Goal: Manage account settings

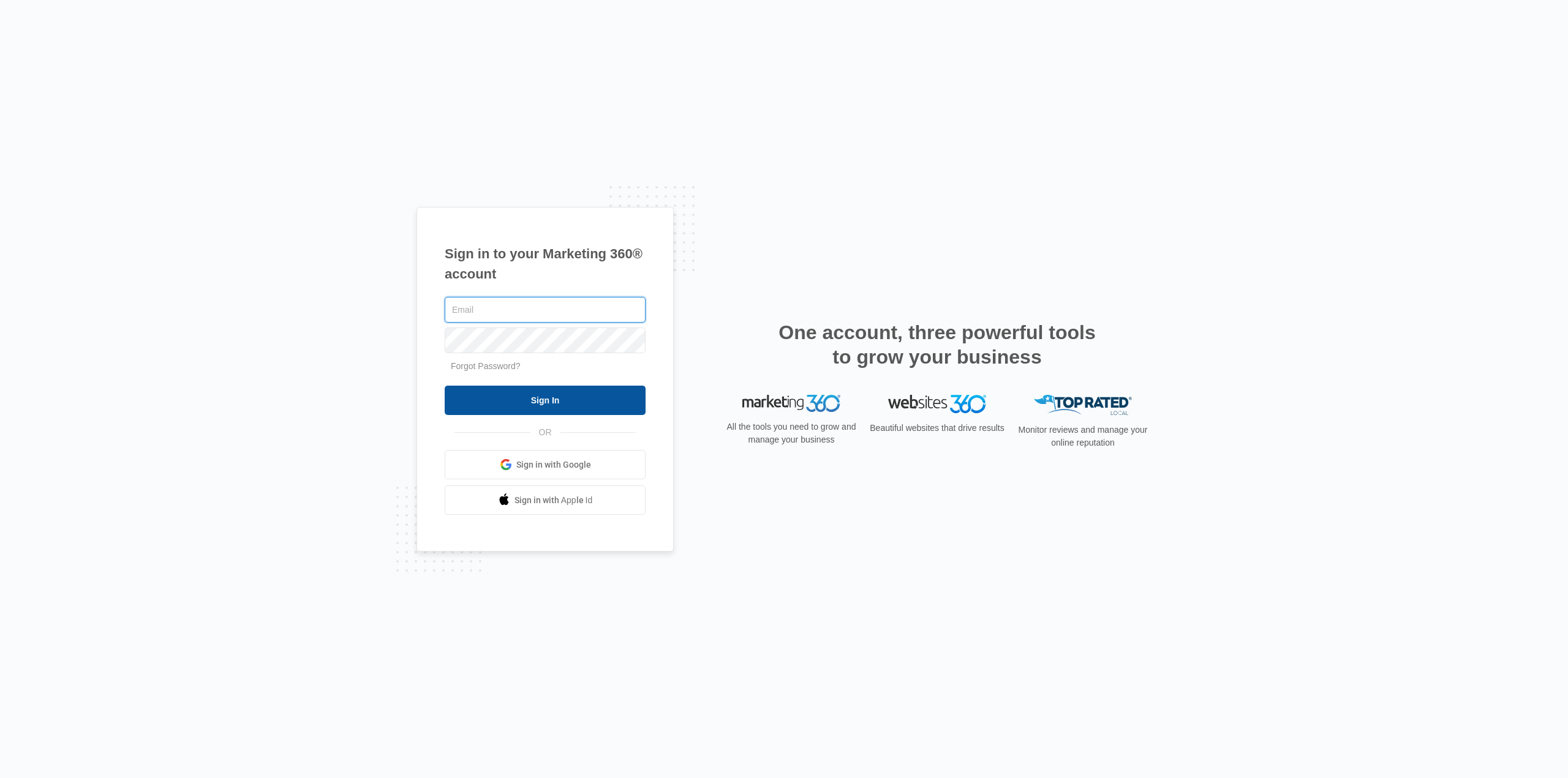
type input "[EMAIL_ADDRESS][DOMAIN_NAME]"
click at [529, 396] on input "Sign In" at bounding box center [545, 400] width 201 height 30
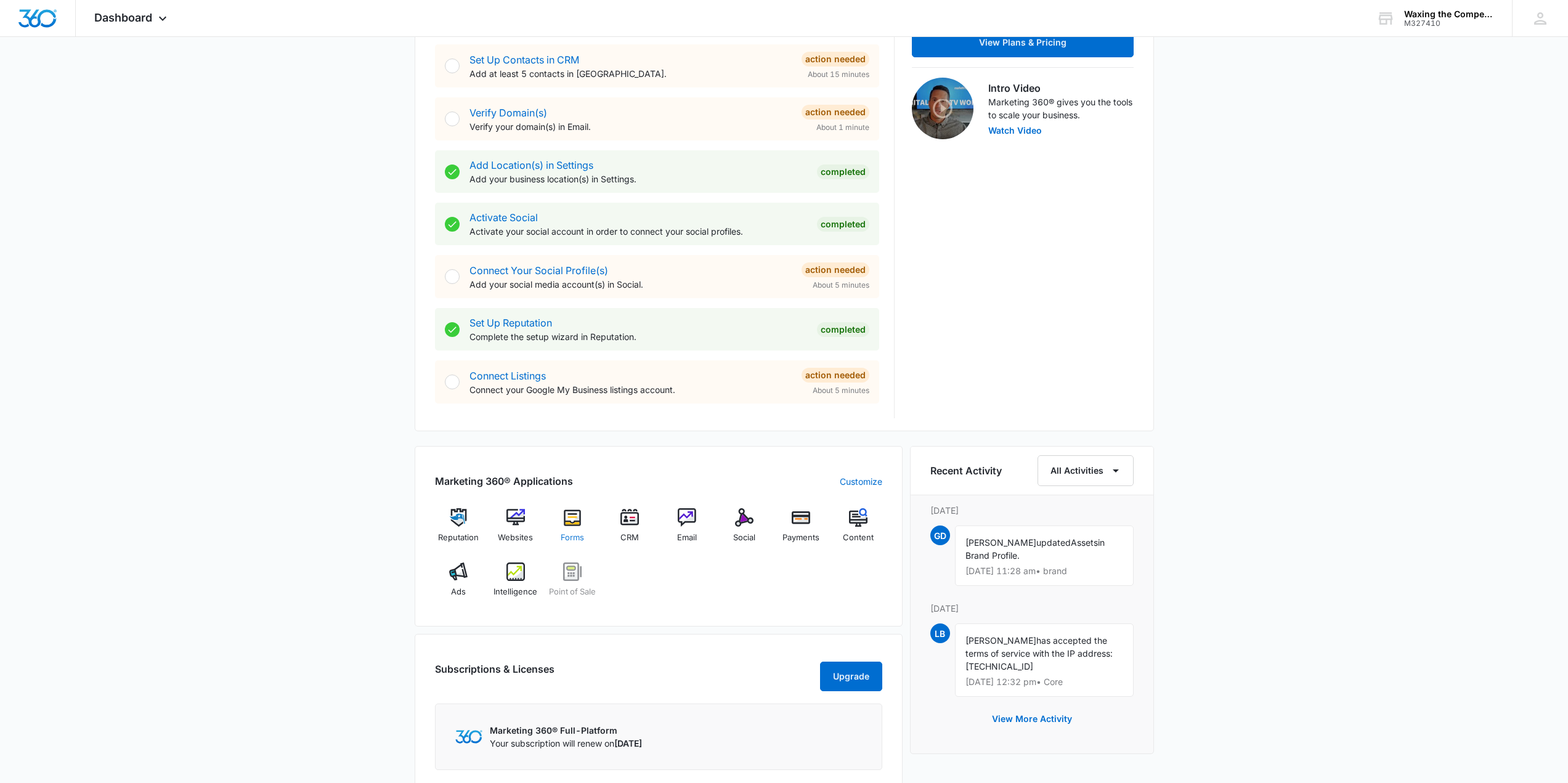
scroll to position [370, 0]
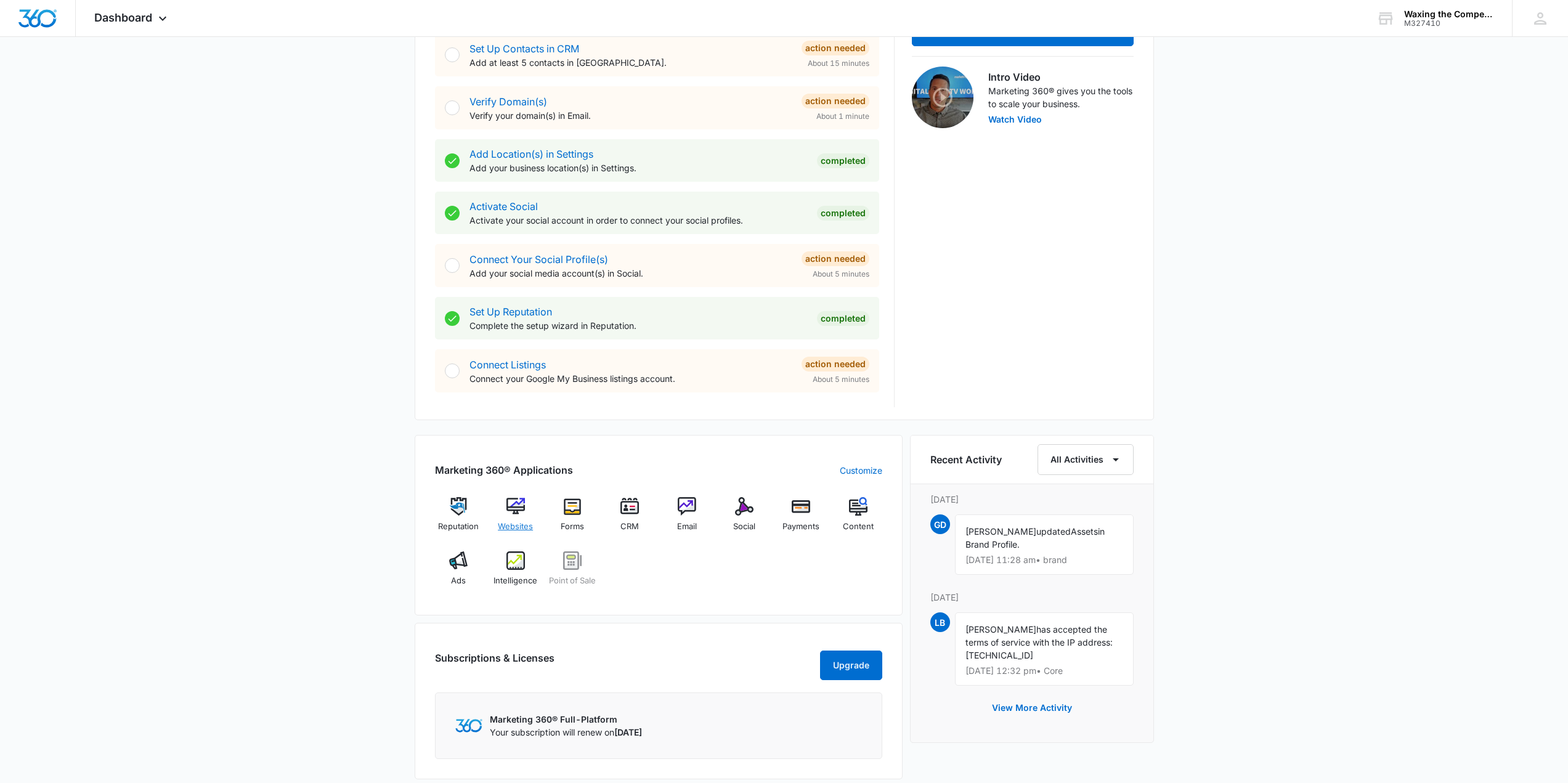
click at [510, 507] on img at bounding box center [516, 506] width 18 height 18
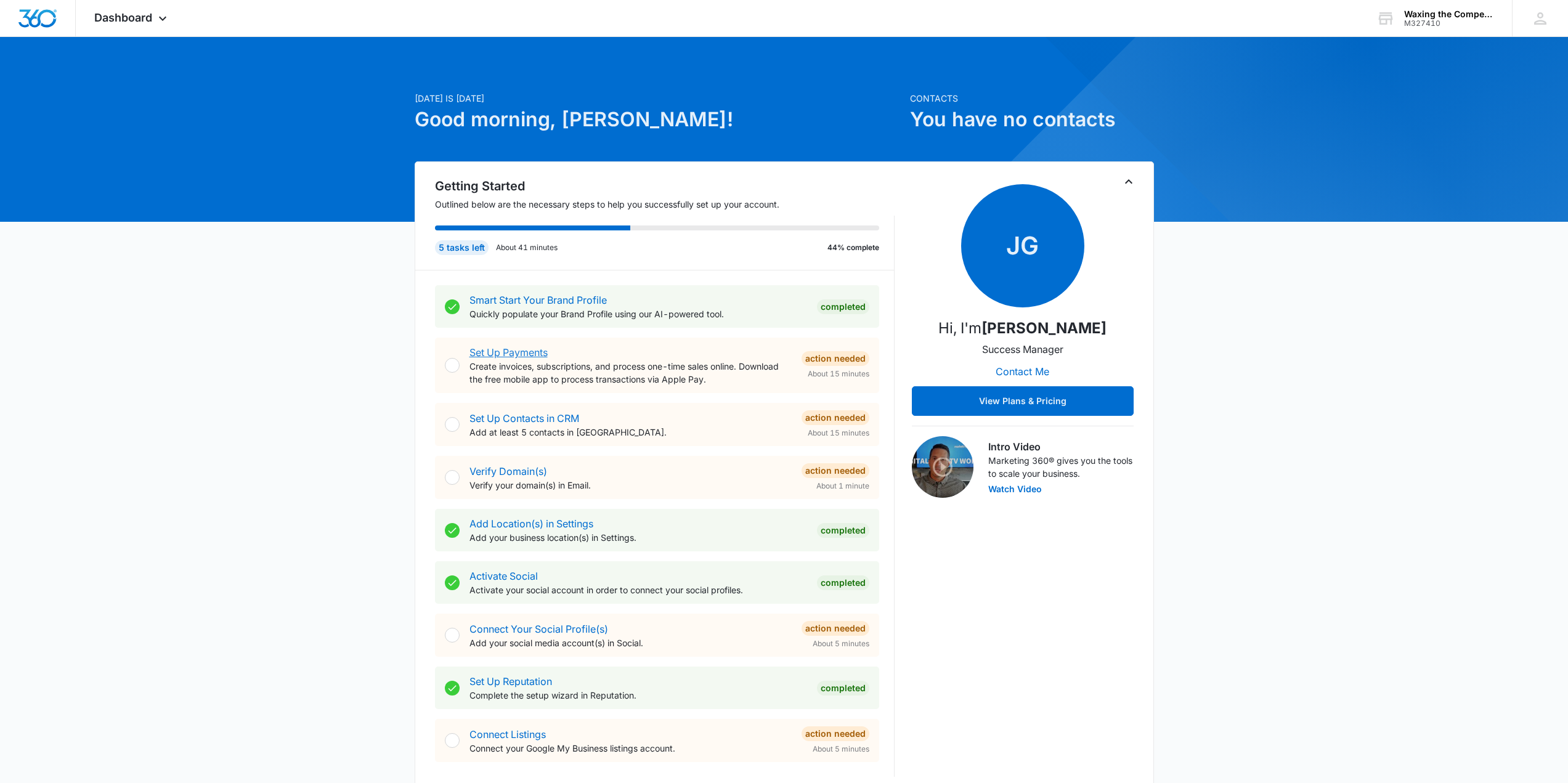
click at [503, 355] on link "Set Up Payments" at bounding box center [508, 352] width 79 height 12
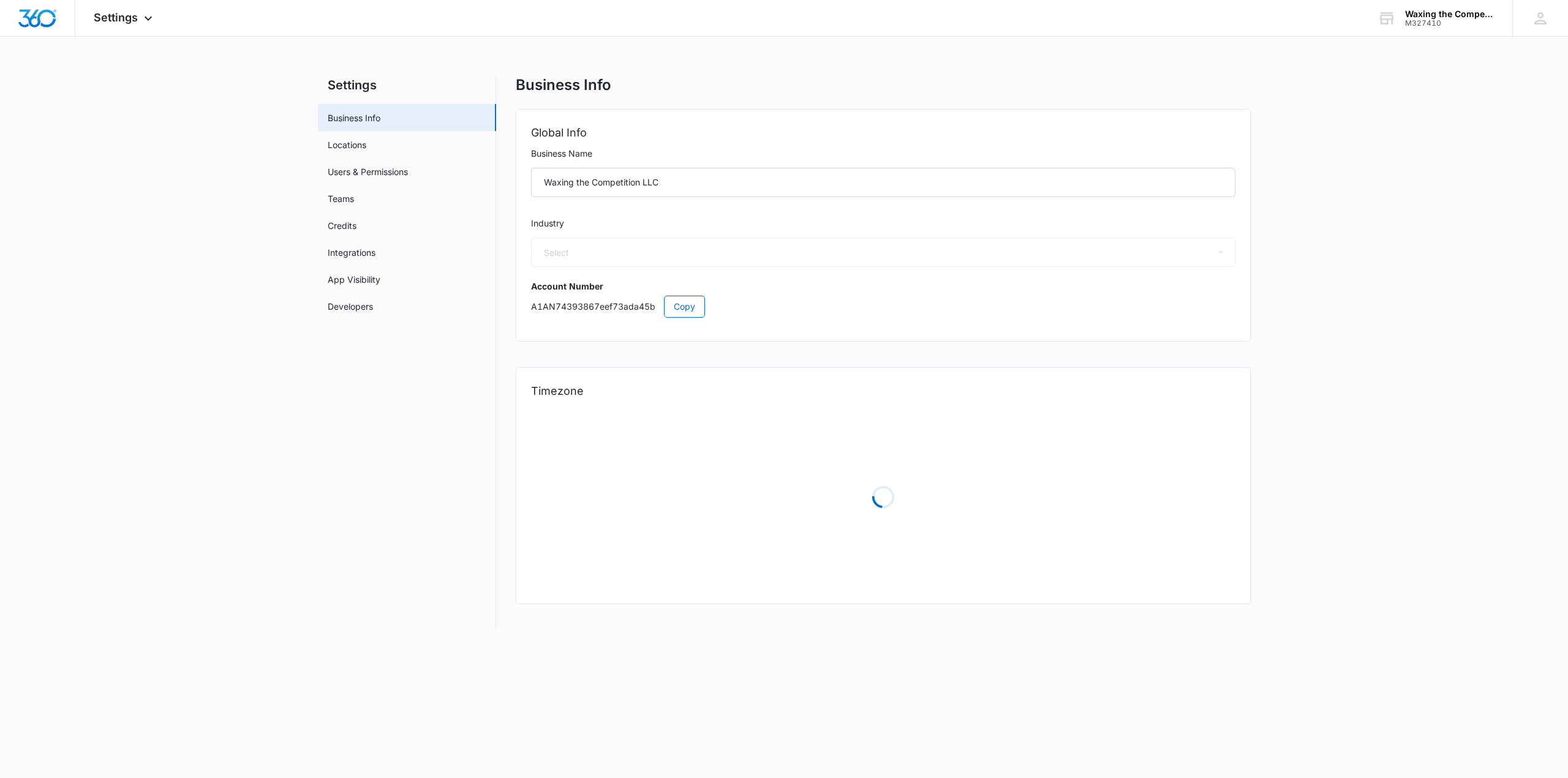
select select "44"
select select "US"
select select "America/New_York"
click at [218, 91] on main "Settings Business Info Locations Users & Permissions Teams Credits Integrations…" at bounding box center [784, 355] width 1568 height 558
